Goal: Find contact information: Obtain details needed to contact an individual or organization

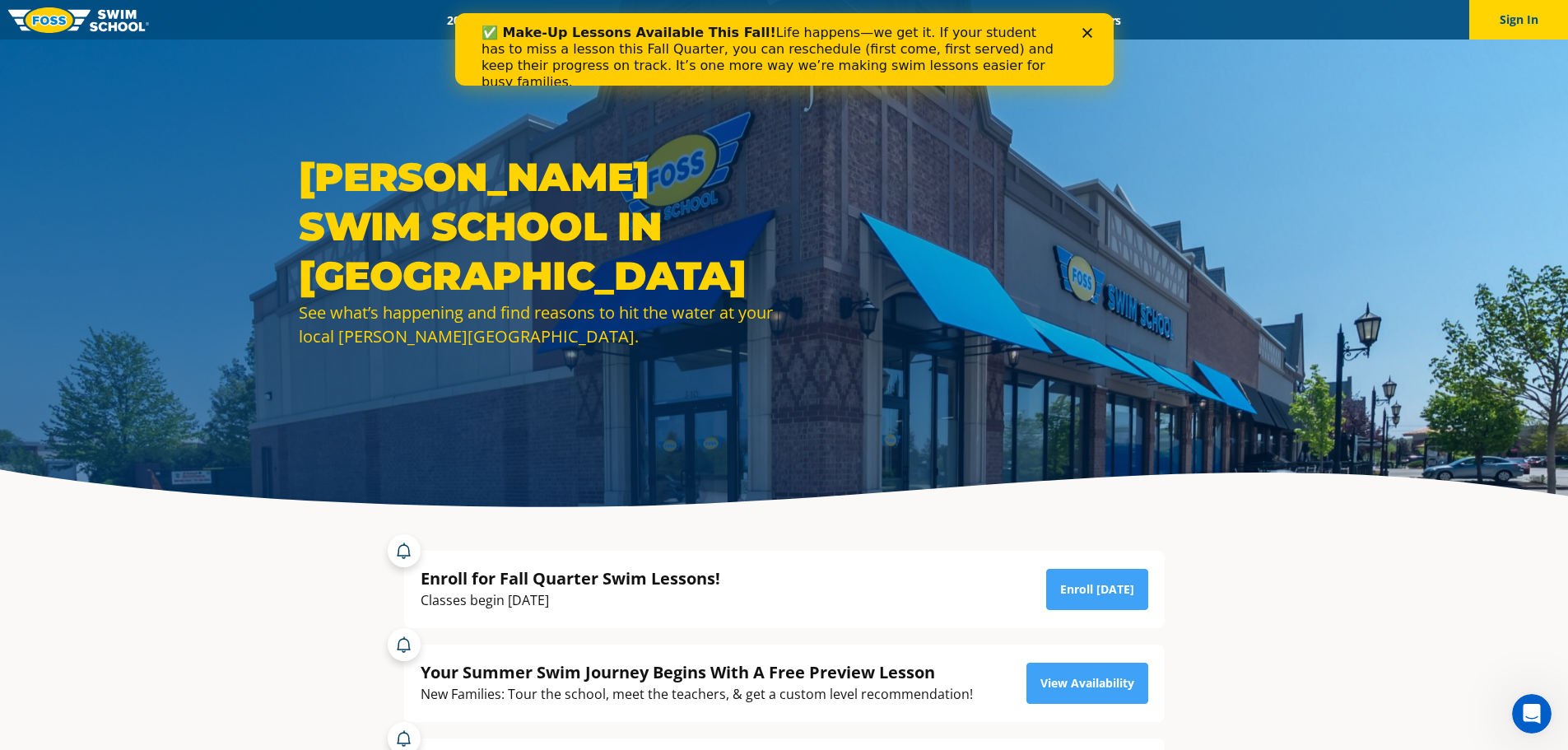
click at [1088, 29] on icon "Close" at bounding box center [1087, 33] width 10 height 10
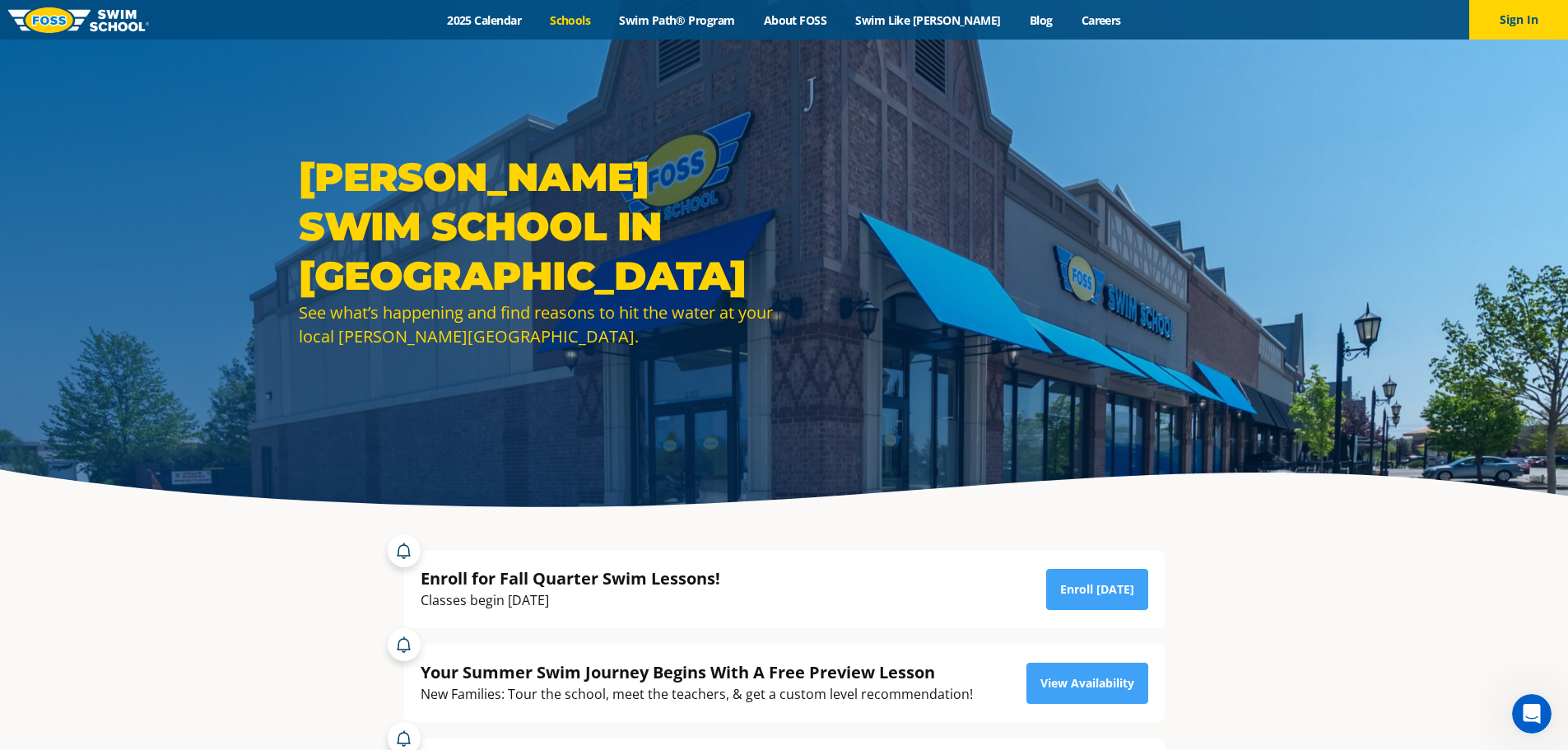
click at [605, 22] on link "Schools" at bounding box center [570, 20] width 69 height 15
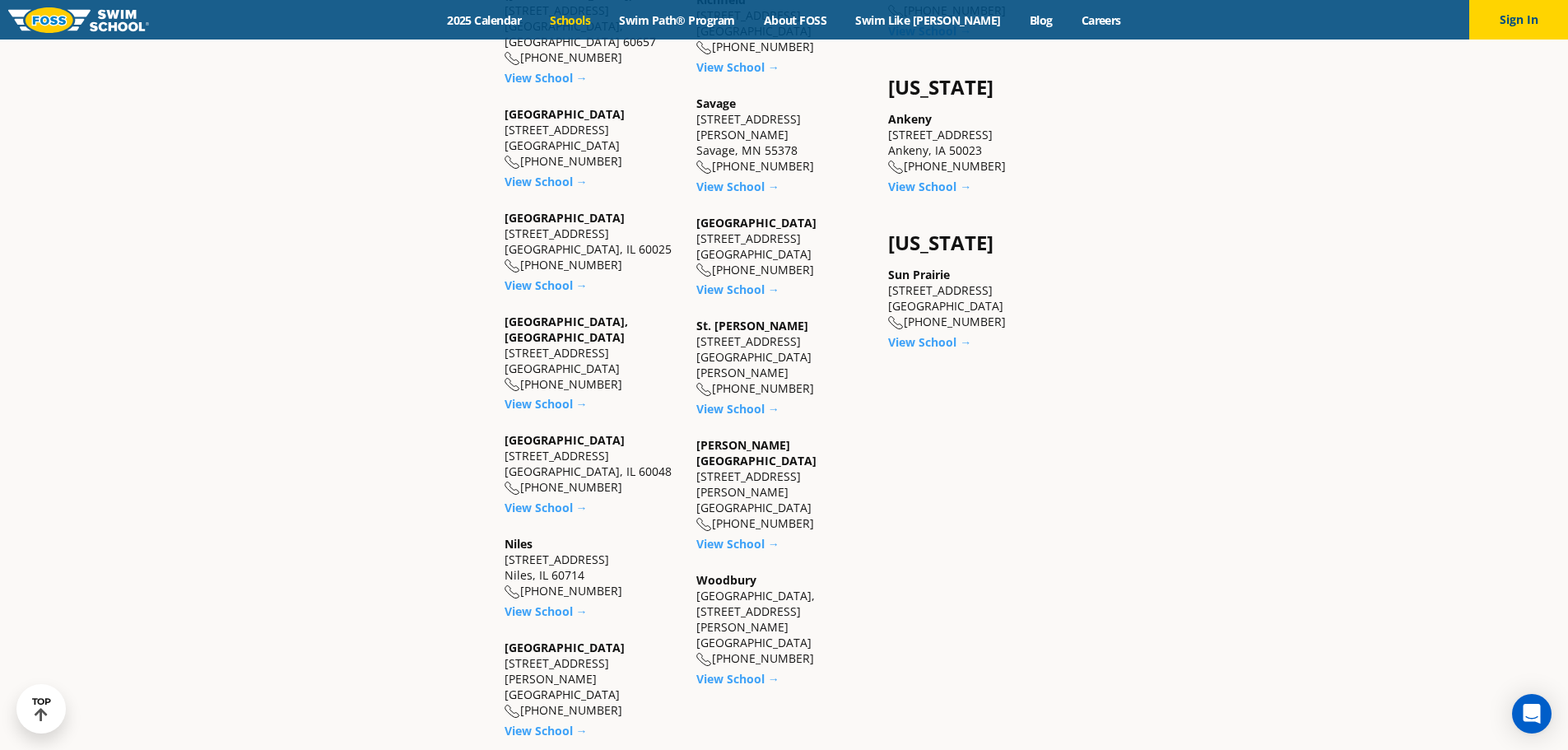
scroll to position [1565, 0]
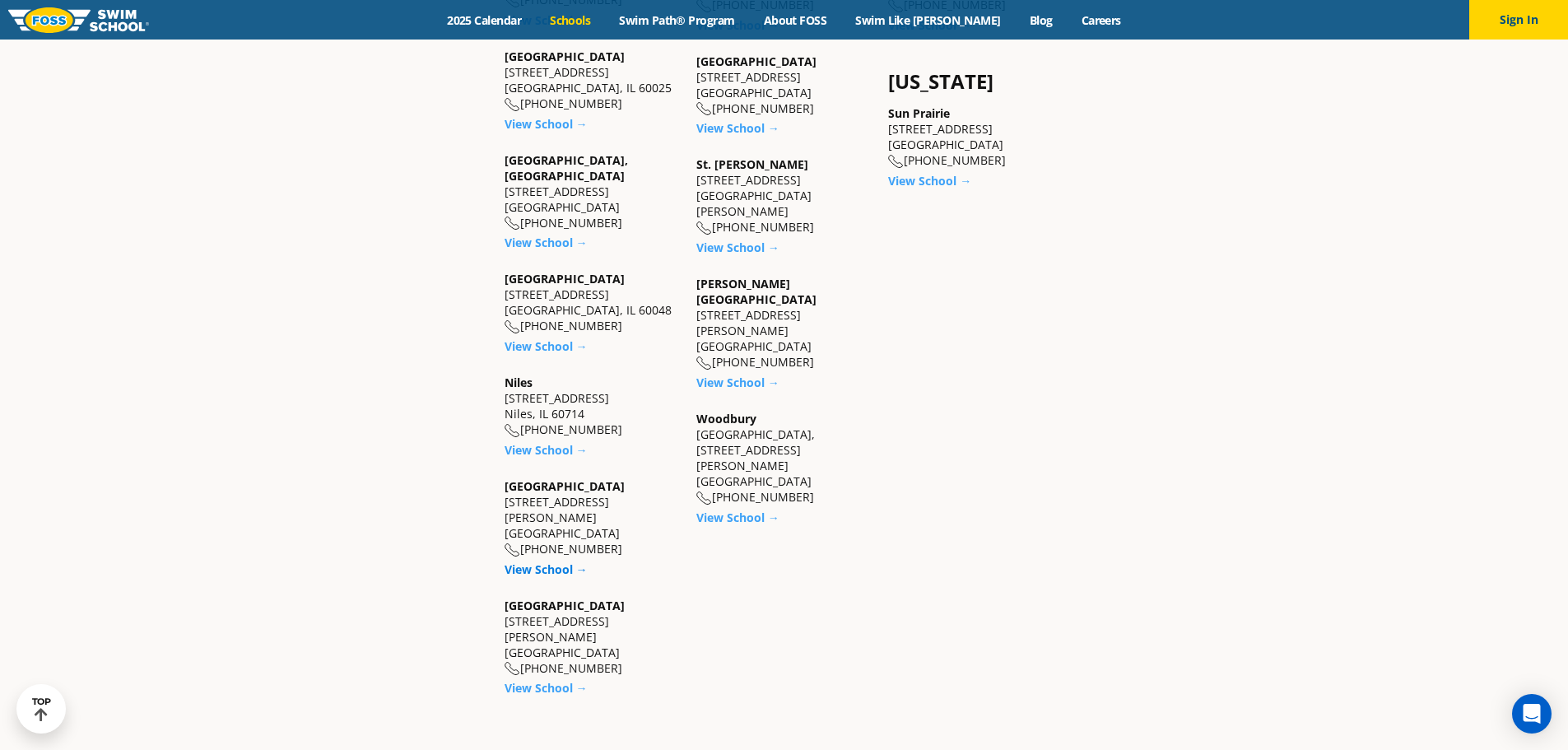
click at [548, 562] on link "View School →" at bounding box center [546, 569] width 83 height 15
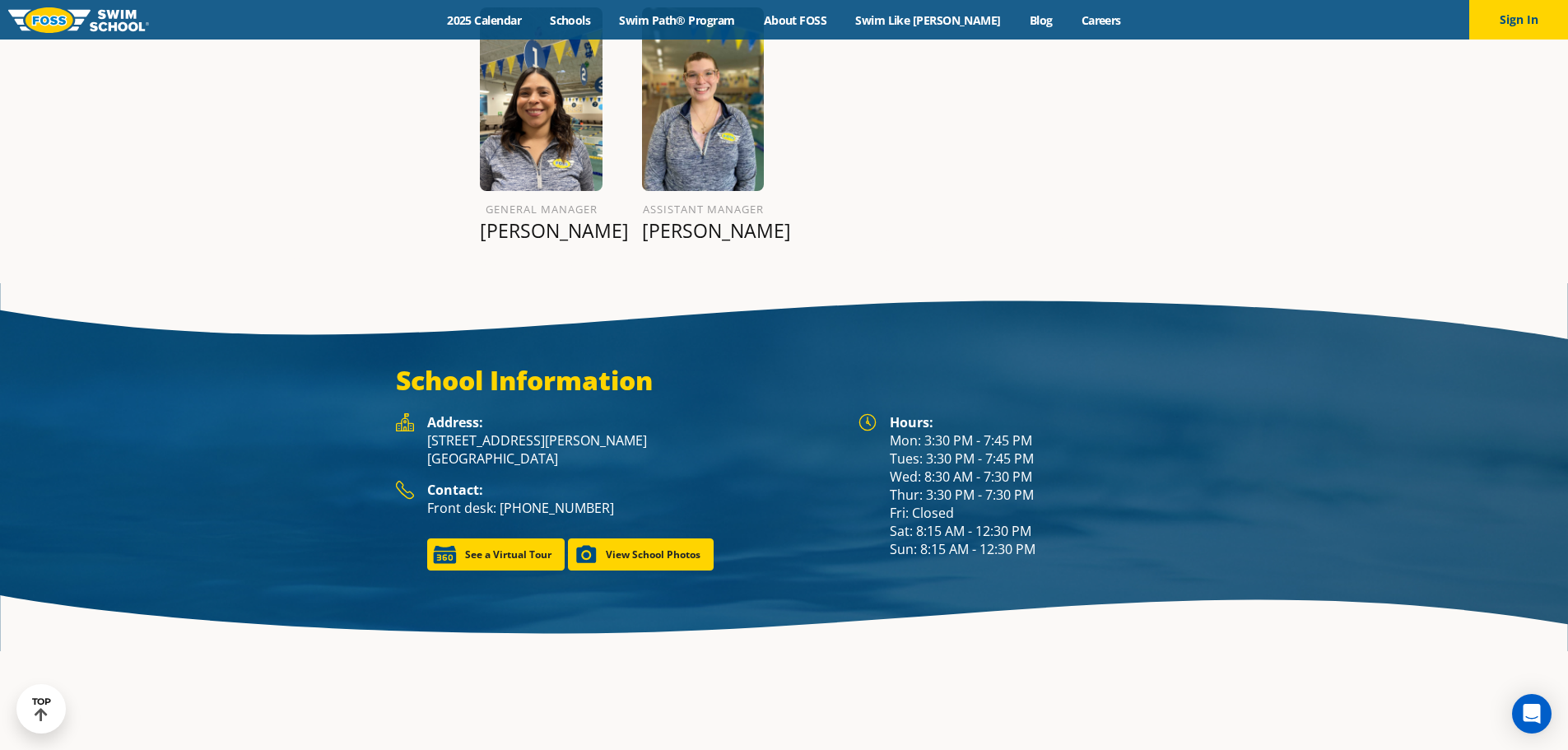
scroll to position [2200, 0]
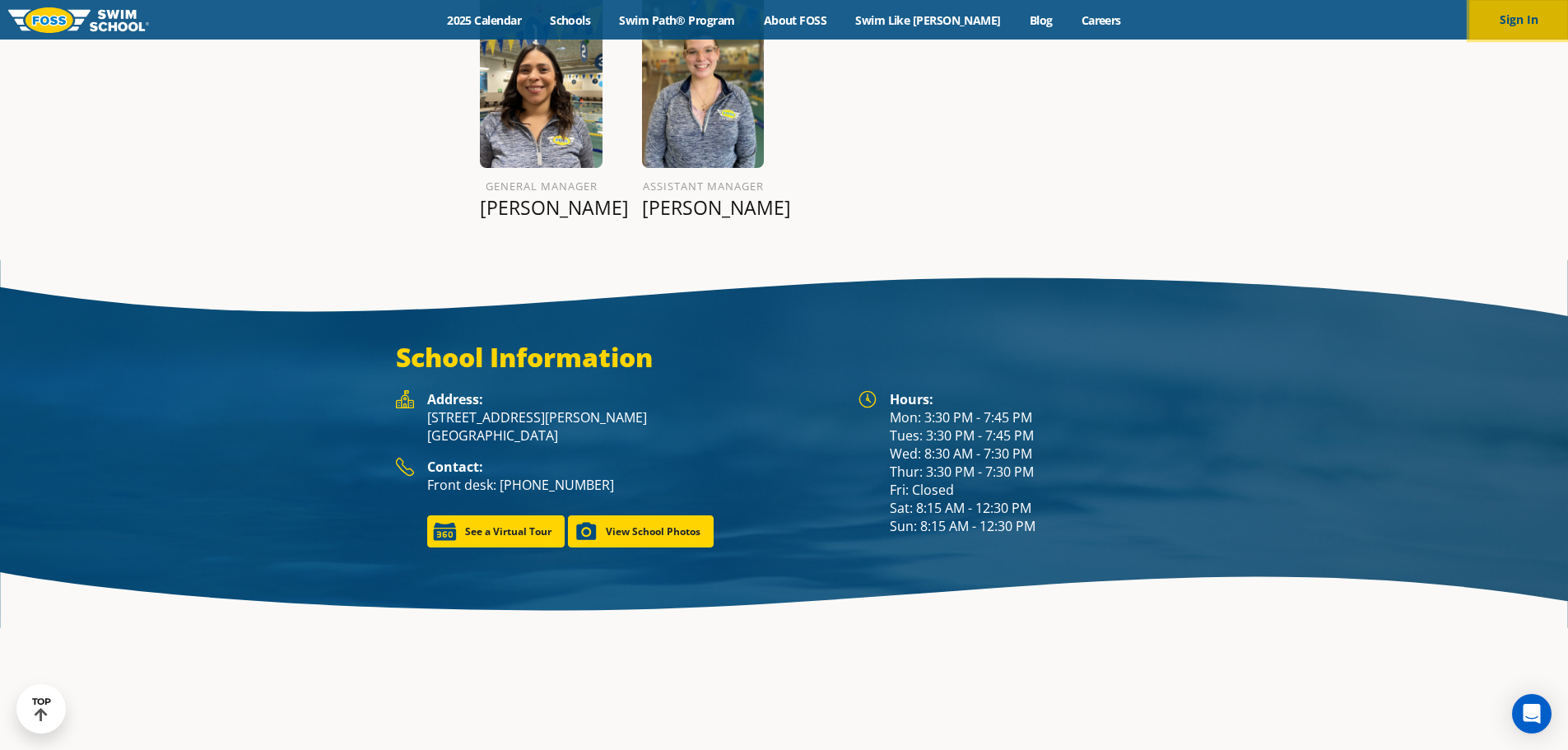
click at [1529, 13] on button "Sign In" at bounding box center [1519, 19] width 98 height 40
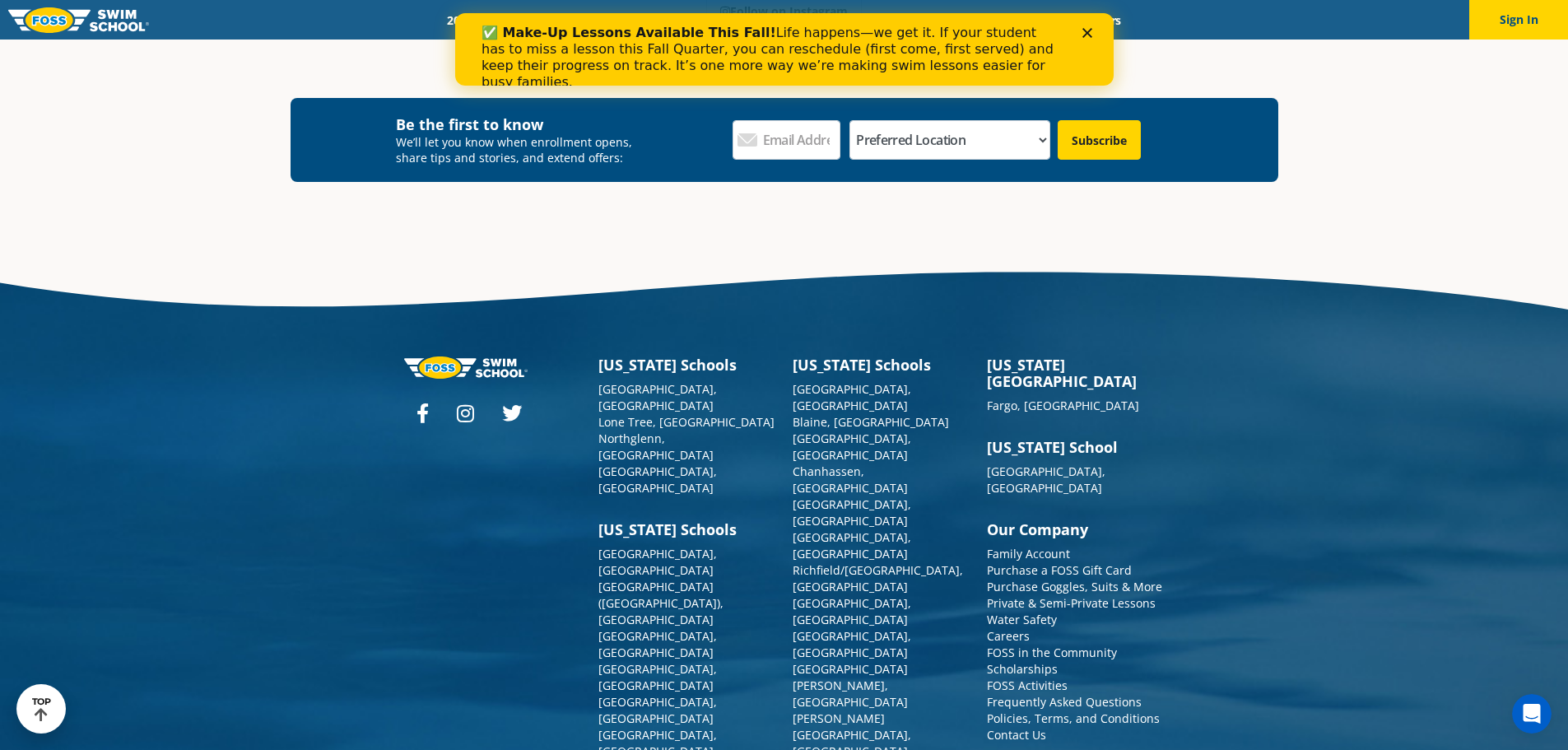
scroll to position [6117, 0]
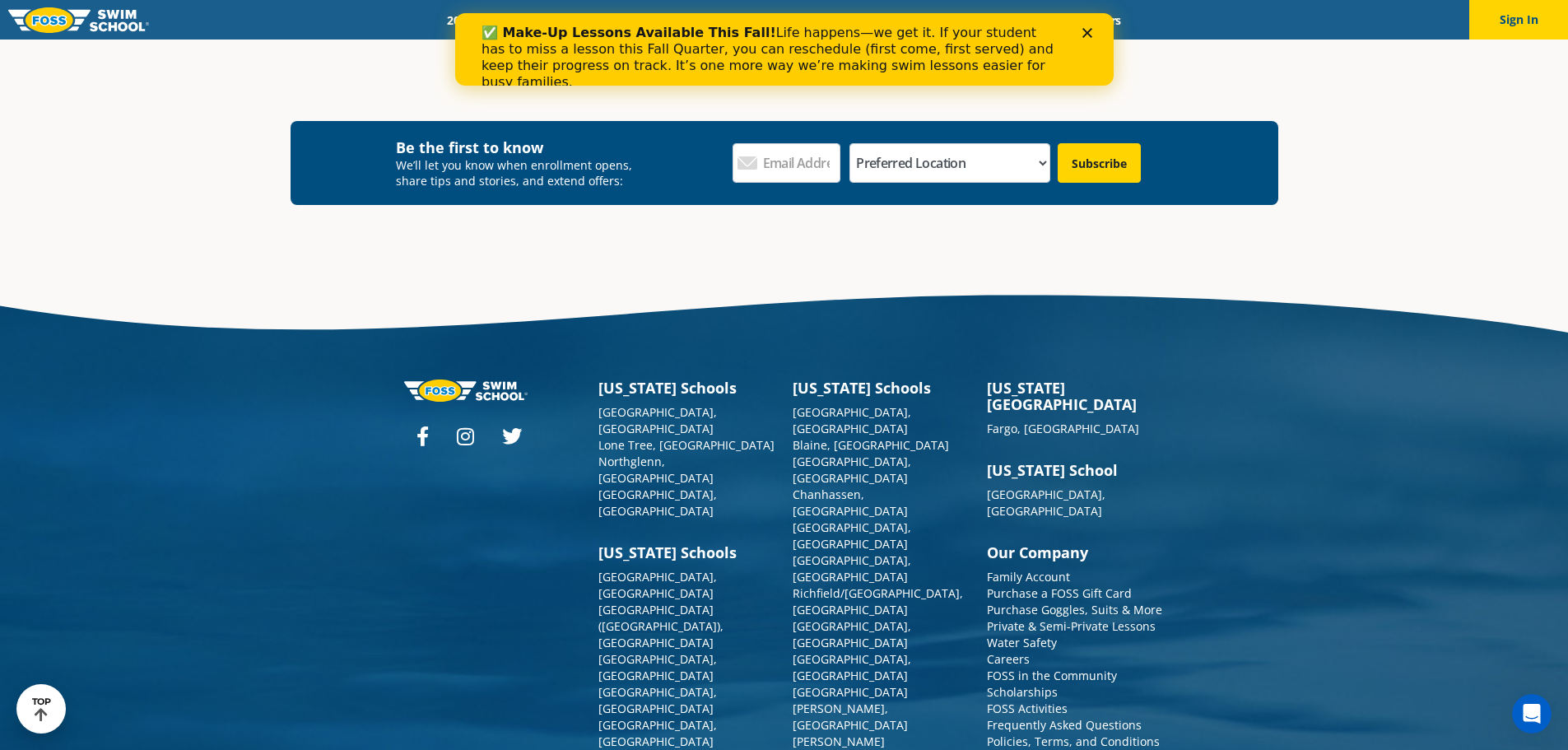
click at [1016, 749] on link "Contact Us" at bounding box center [1016, 758] width 59 height 15
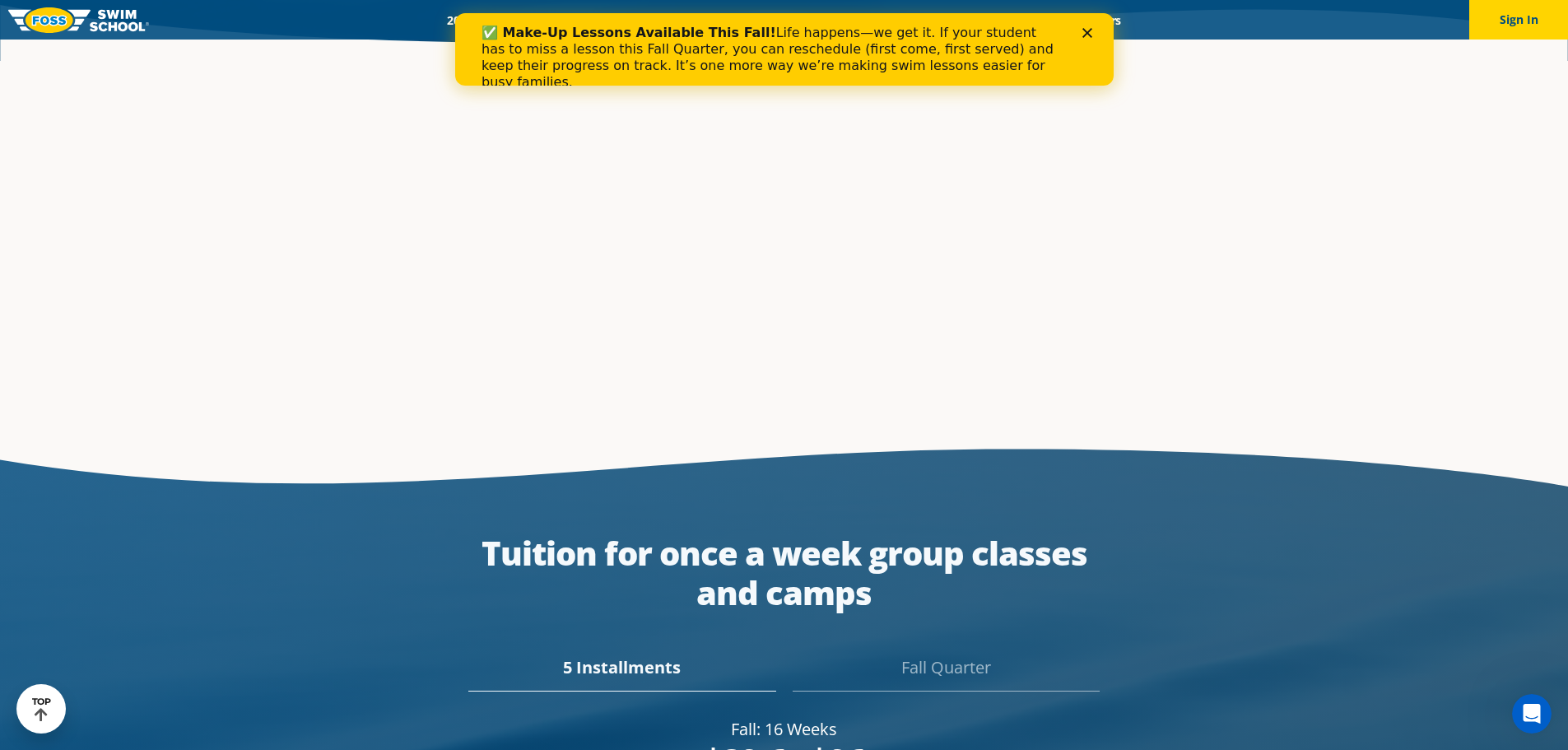
scroll to position [2776, 0]
